Goal: Information Seeking & Learning: Learn about a topic

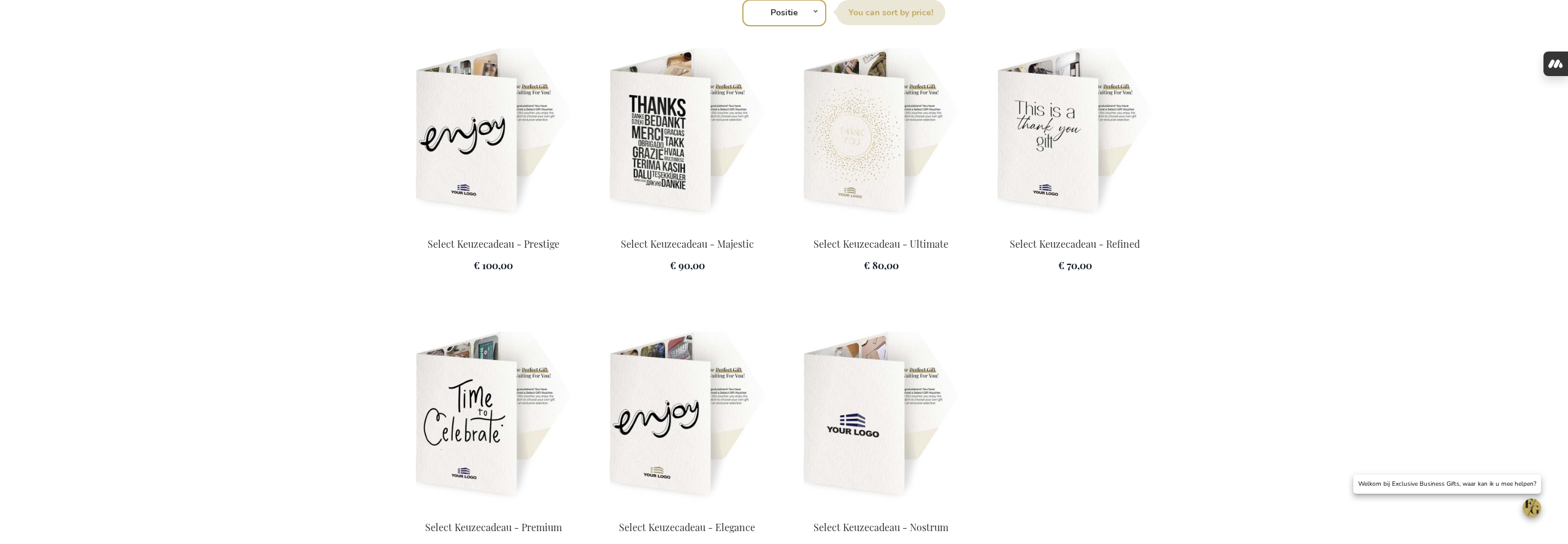
scroll to position [1690, 0]
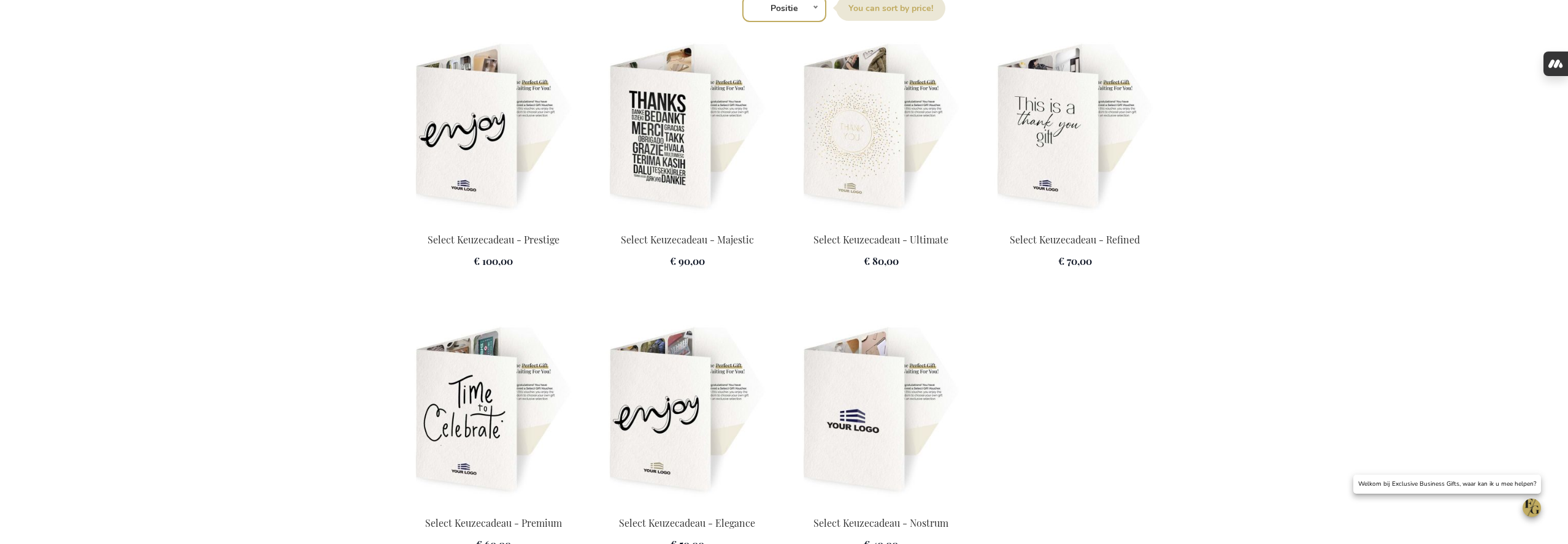
type input "frederic@salixconsult.be"
click at [872, 179] on img at bounding box center [881, 128] width 179 height 172
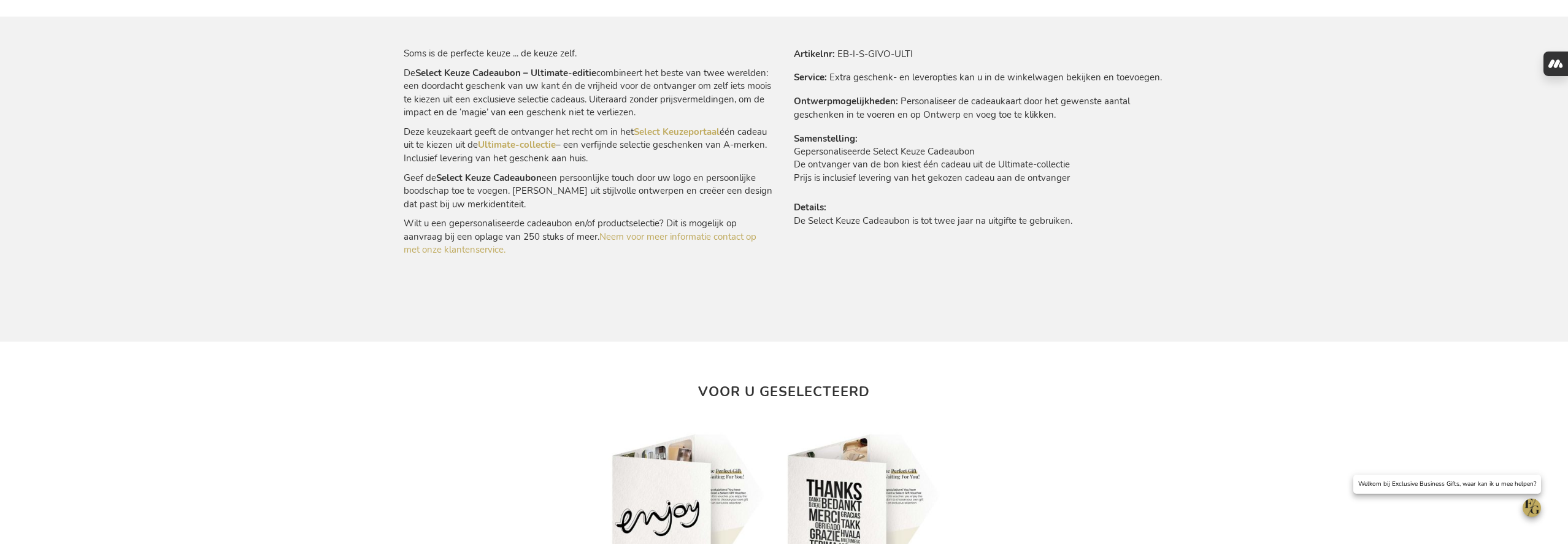
scroll to position [737, 0]
type input "frederic@salixconsult.be"
click at [538, 149] on link "Ultimate-collectie" at bounding box center [517, 145] width 78 height 12
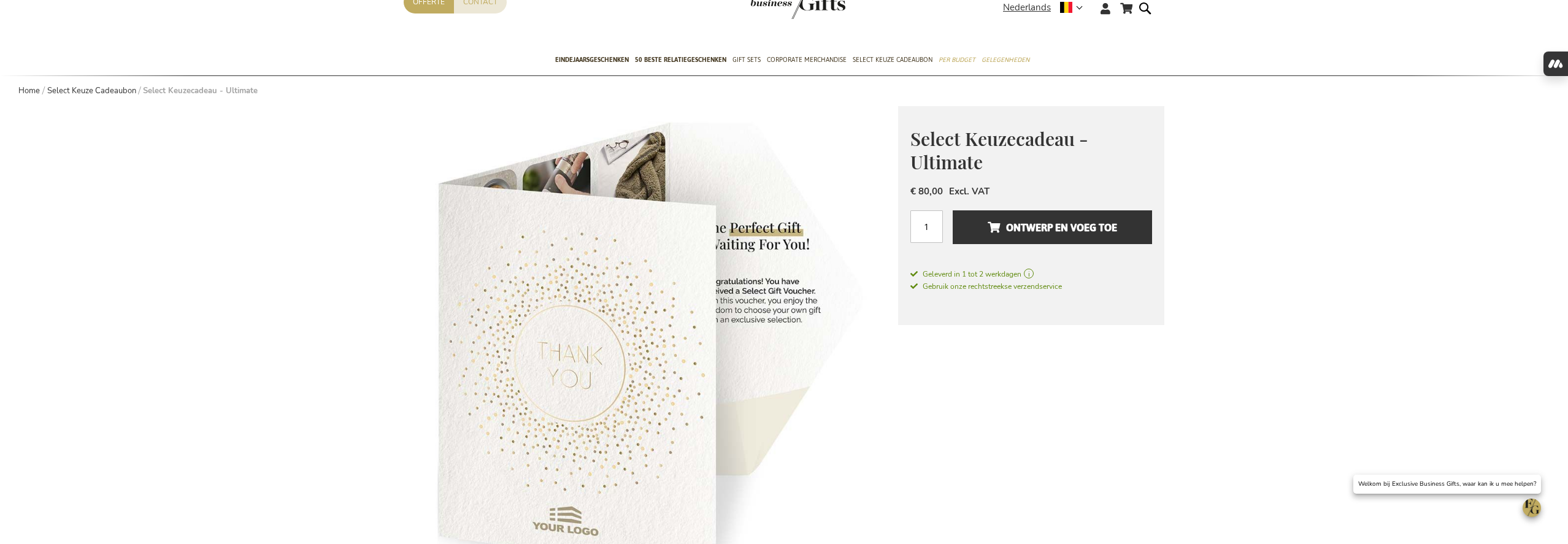
scroll to position [0, 0]
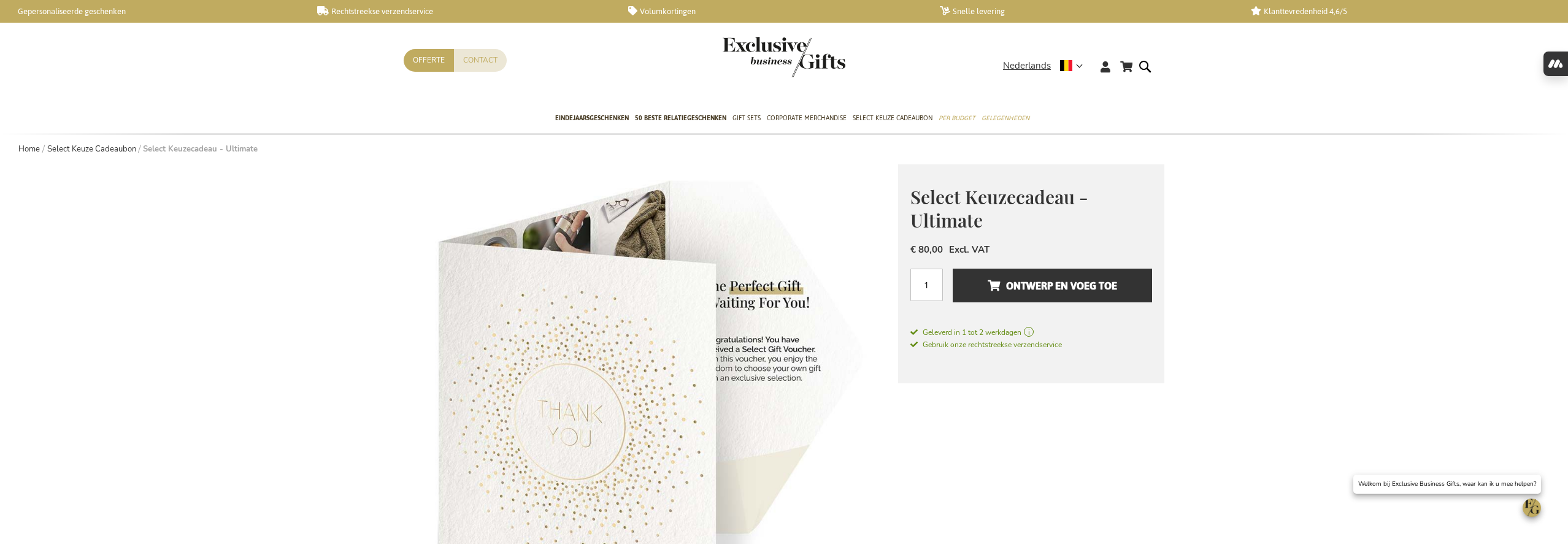
click at [749, 56] on img "store logo" at bounding box center [784, 58] width 123 height 41
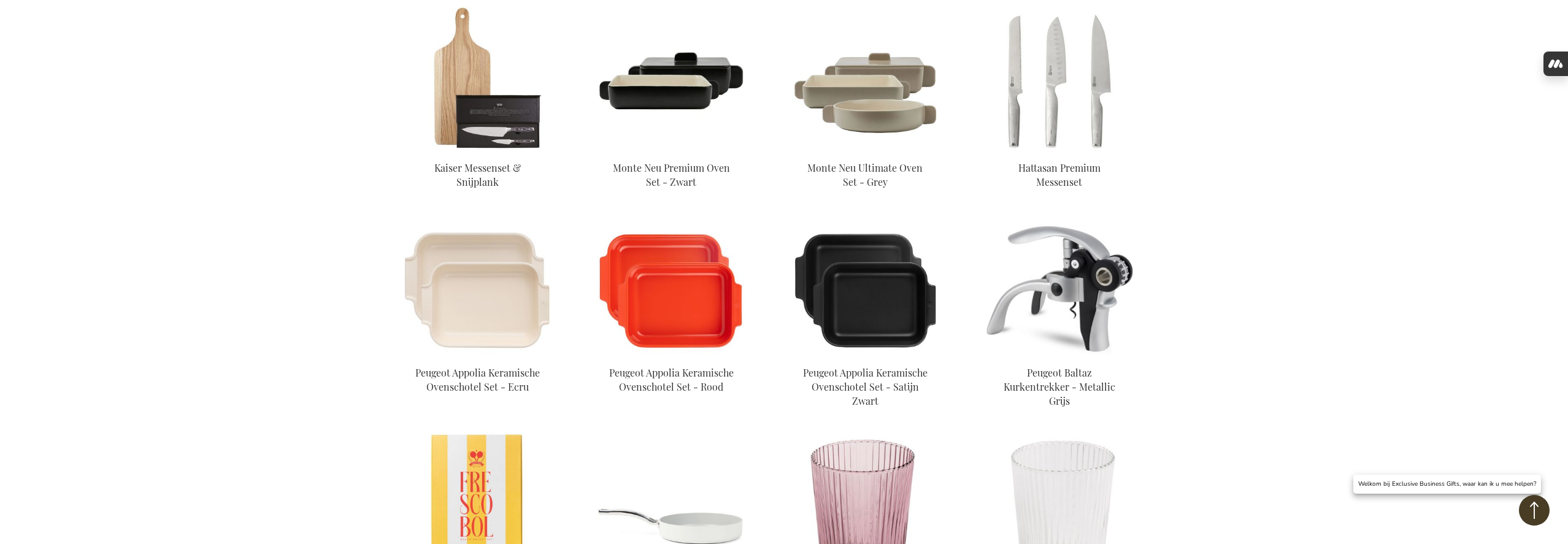
scroll to position [489, 0]
